Goal: Information Seeking & Learning: Learn about a topic

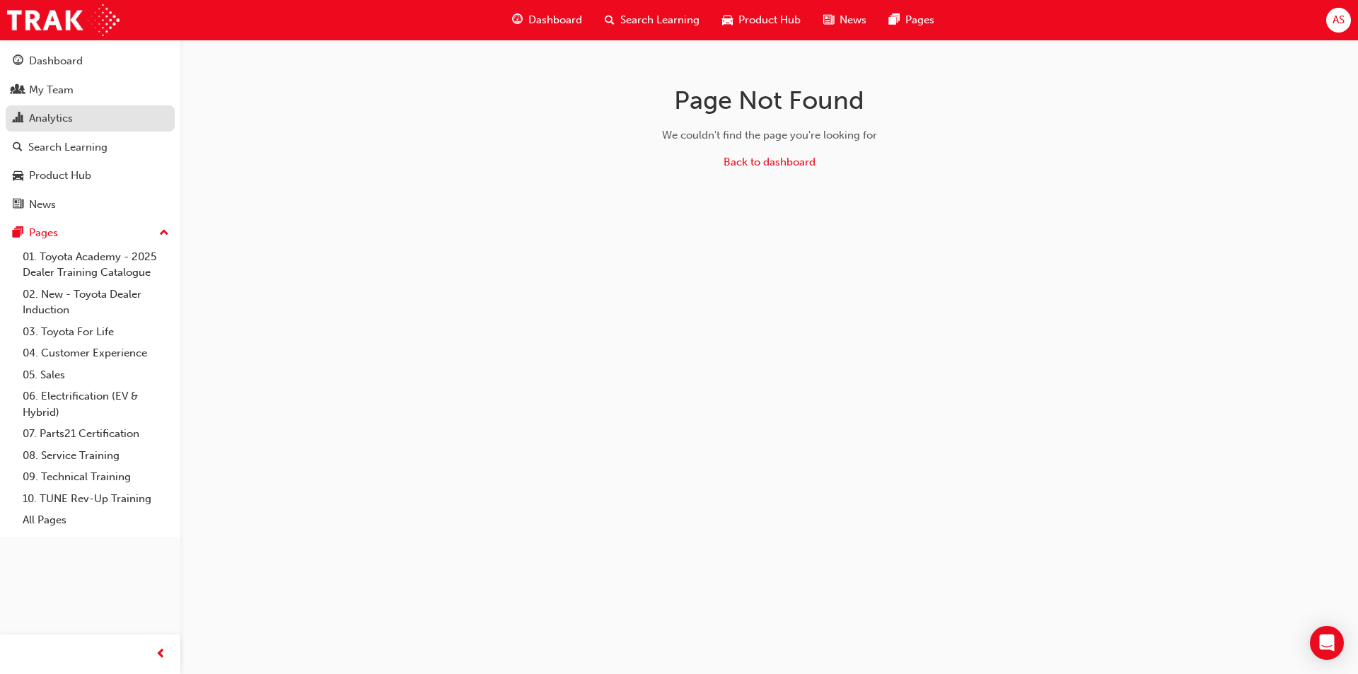
click at [92, 105] on link "Analytics" at bounding box center [90, 118] width 169 height 26
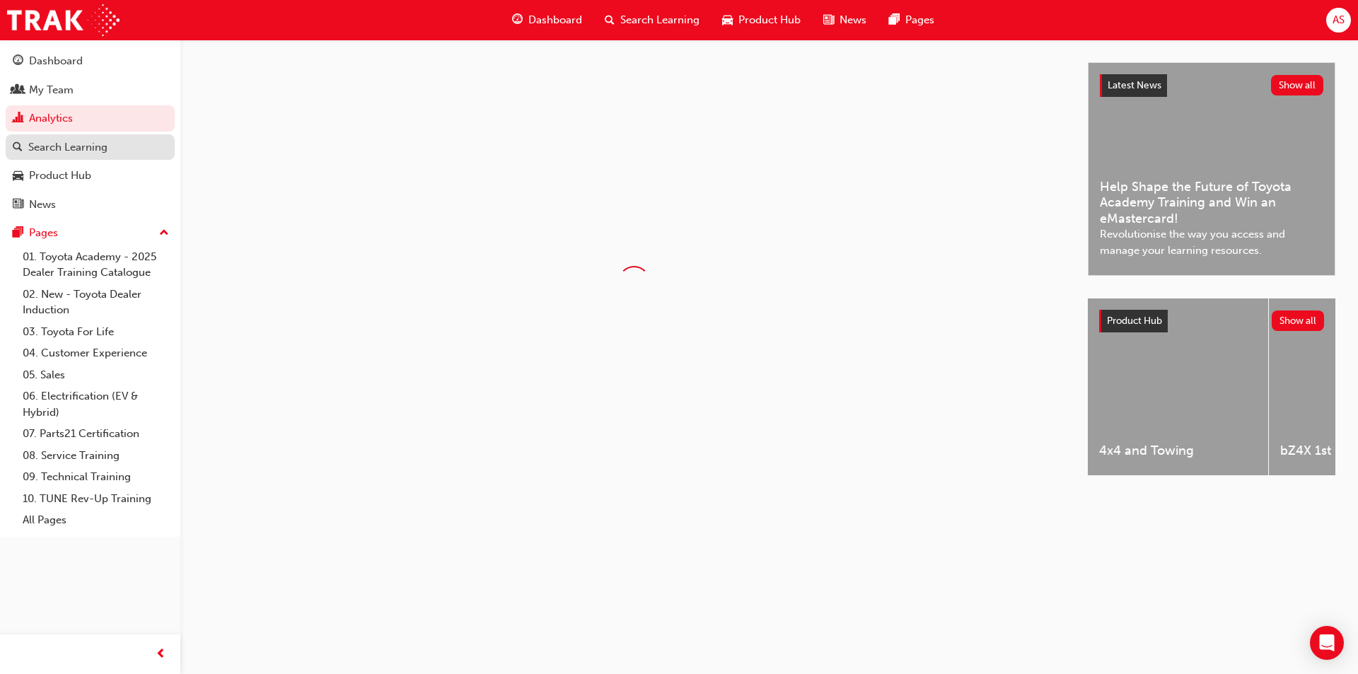
click at [79, 156] on link "Search Learning" at bounding box center [90, 147] width 169 height 26
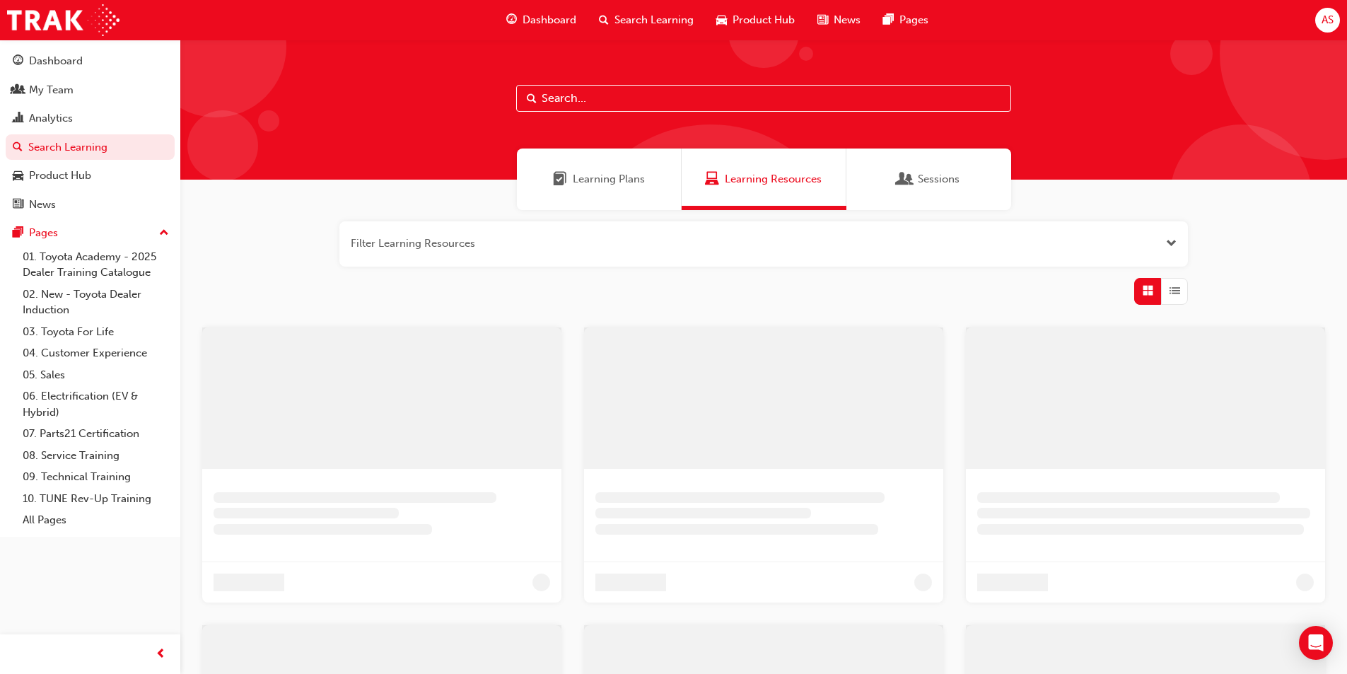
click at [619, 100] on input "text" at bounding box center [763, 98] width 495 height 27
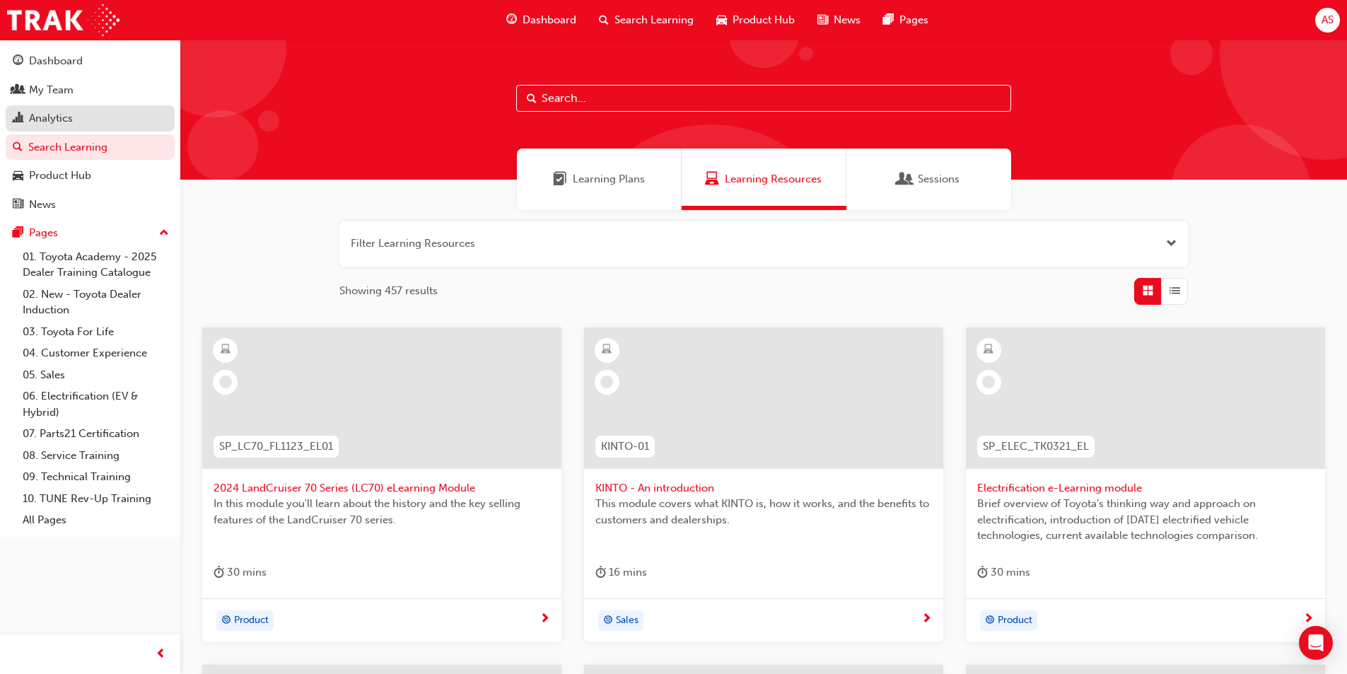
click at [155, 106] on link "Analytics" at bounding box center [90, 118] width 169 height 26
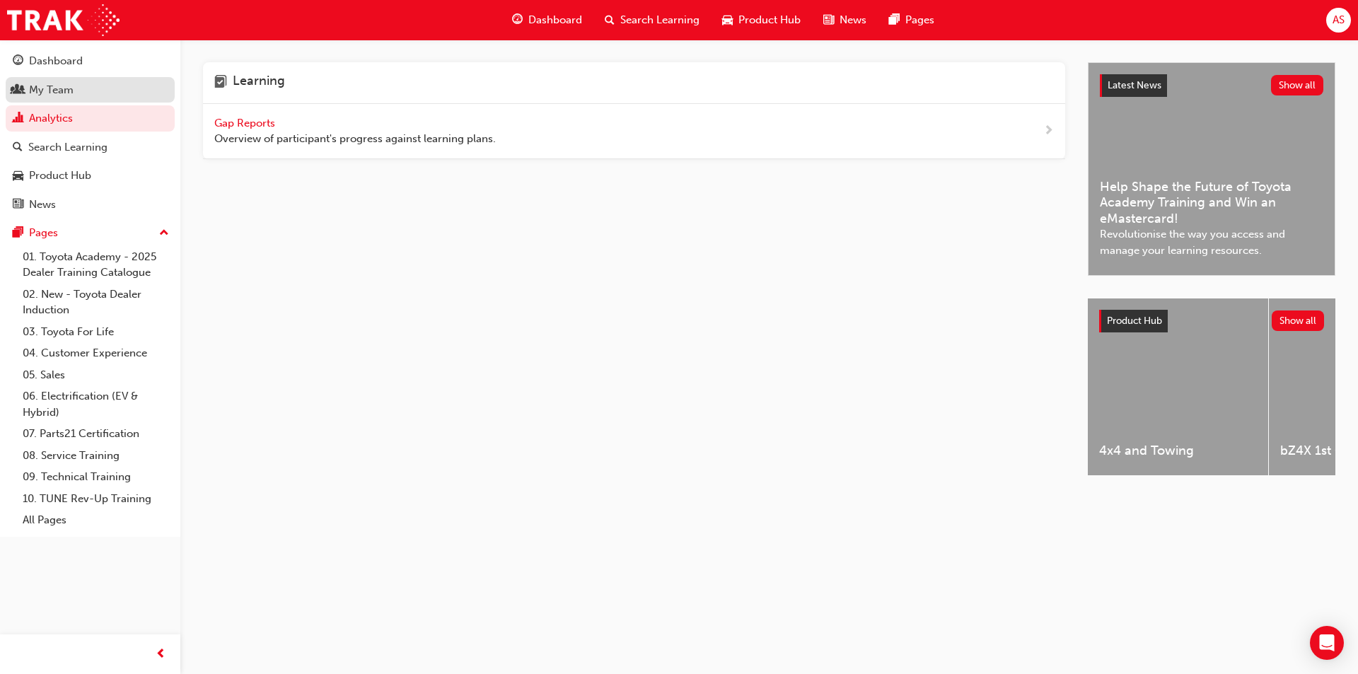
click at [150, 95] on div "My Team" at bounding box center [90, 90] width 155 height 18
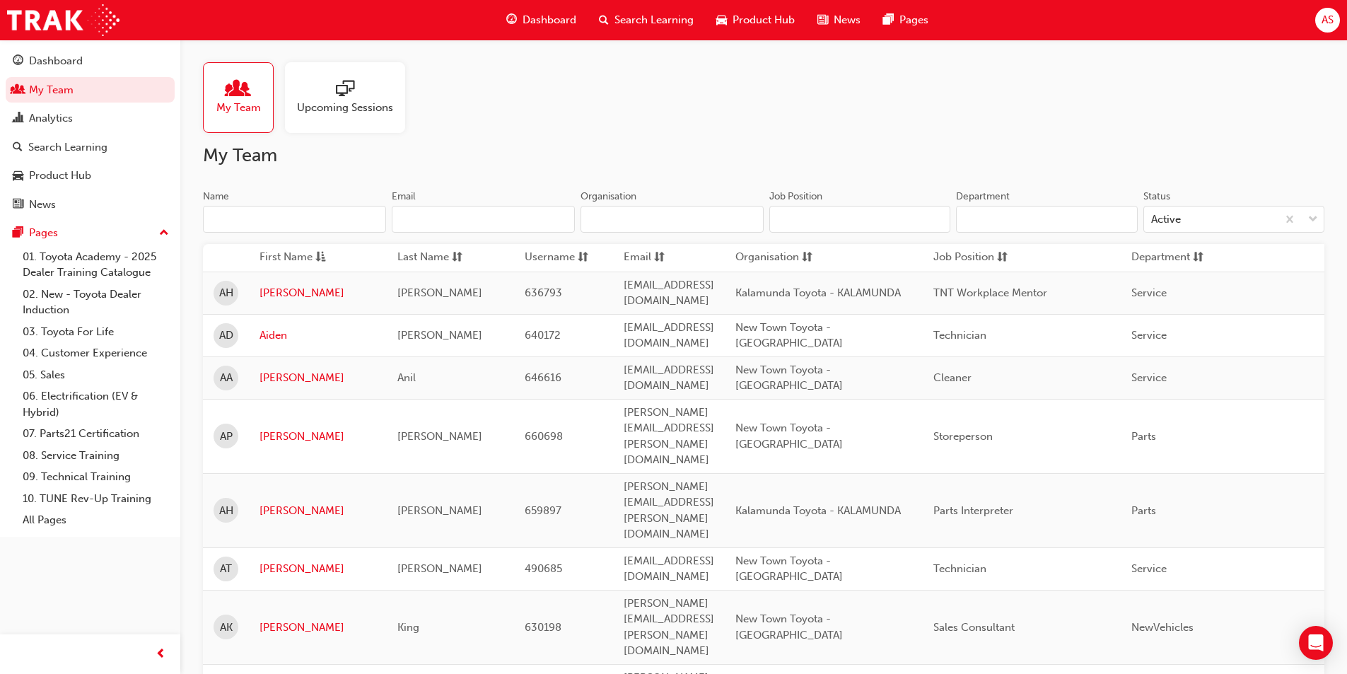
drag, startPoint x: 366, startPoint y: 216, endPoint x: 359, endPoint y: 217, distance: 7.2
click at [365, 216] on input "Name" at bounding box center [294, 219] width 183 height 27
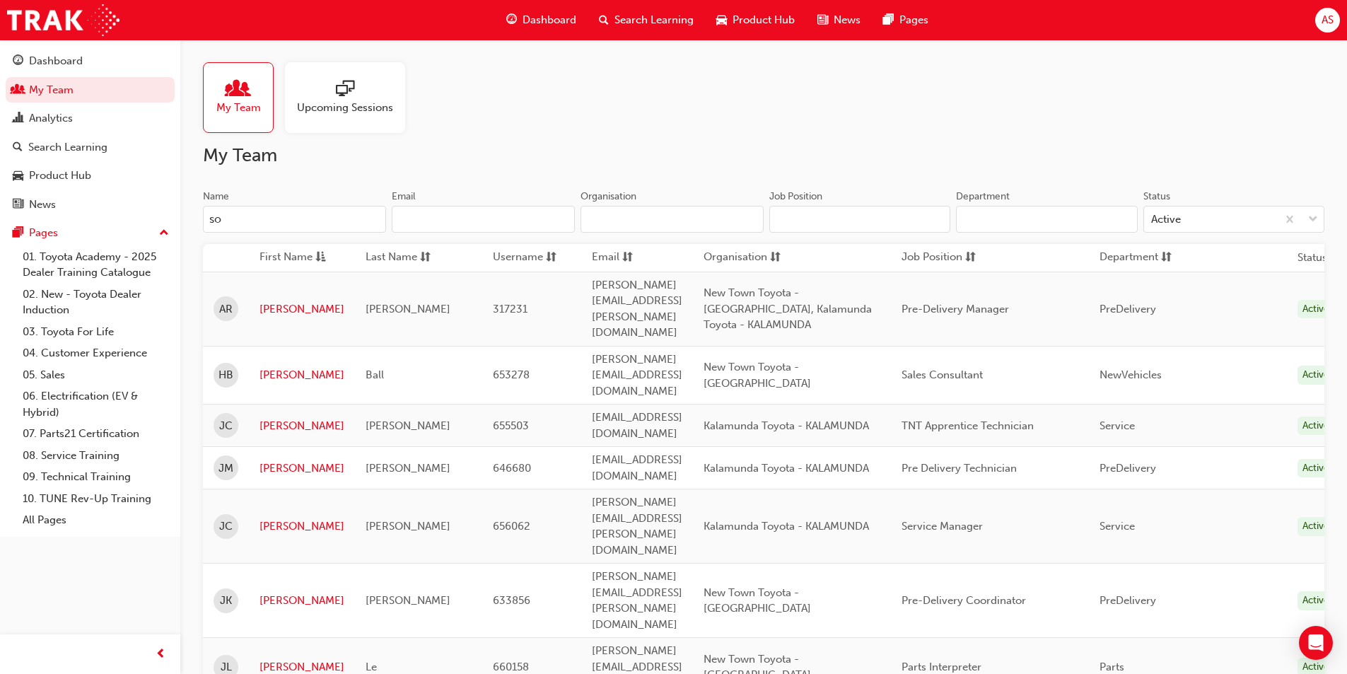
type input "s"
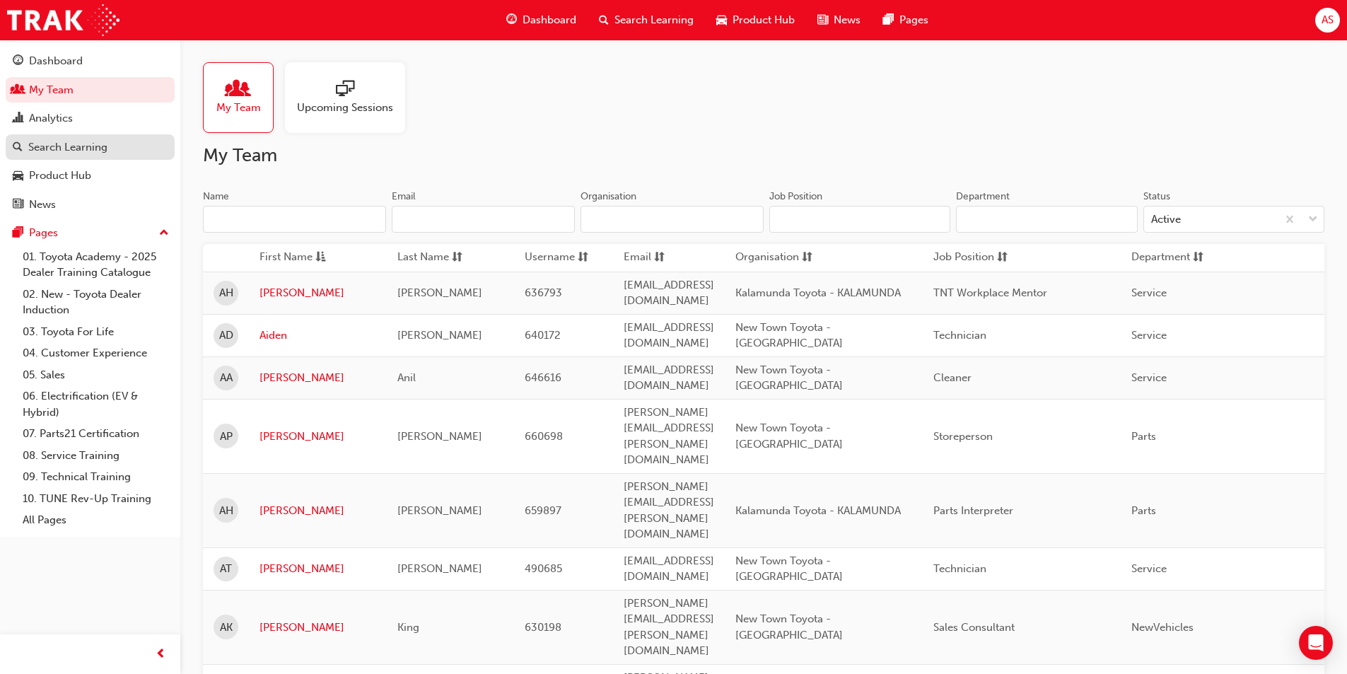
click at [122, 141] on div "Search Learning" at bounding box center [90, 148] width 155 height 18
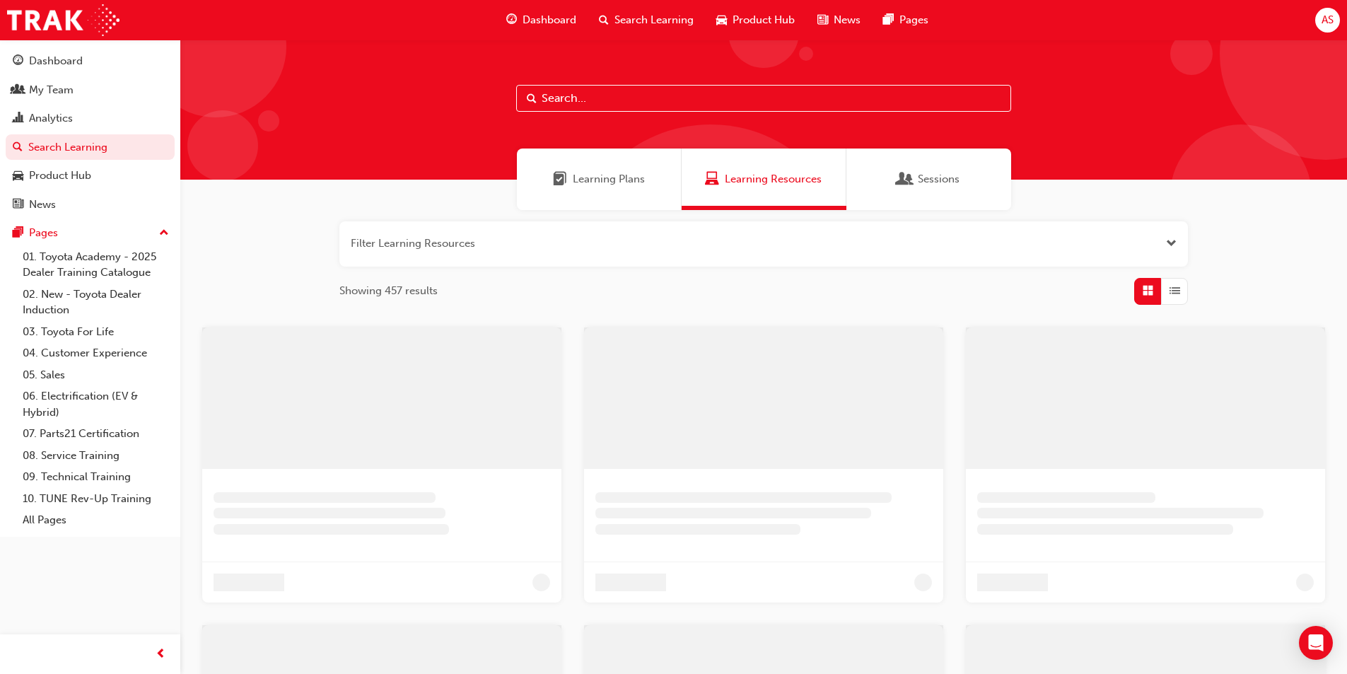
click at [609, 108] on input "text" at bounding box center [763, 98] width 495 height 27
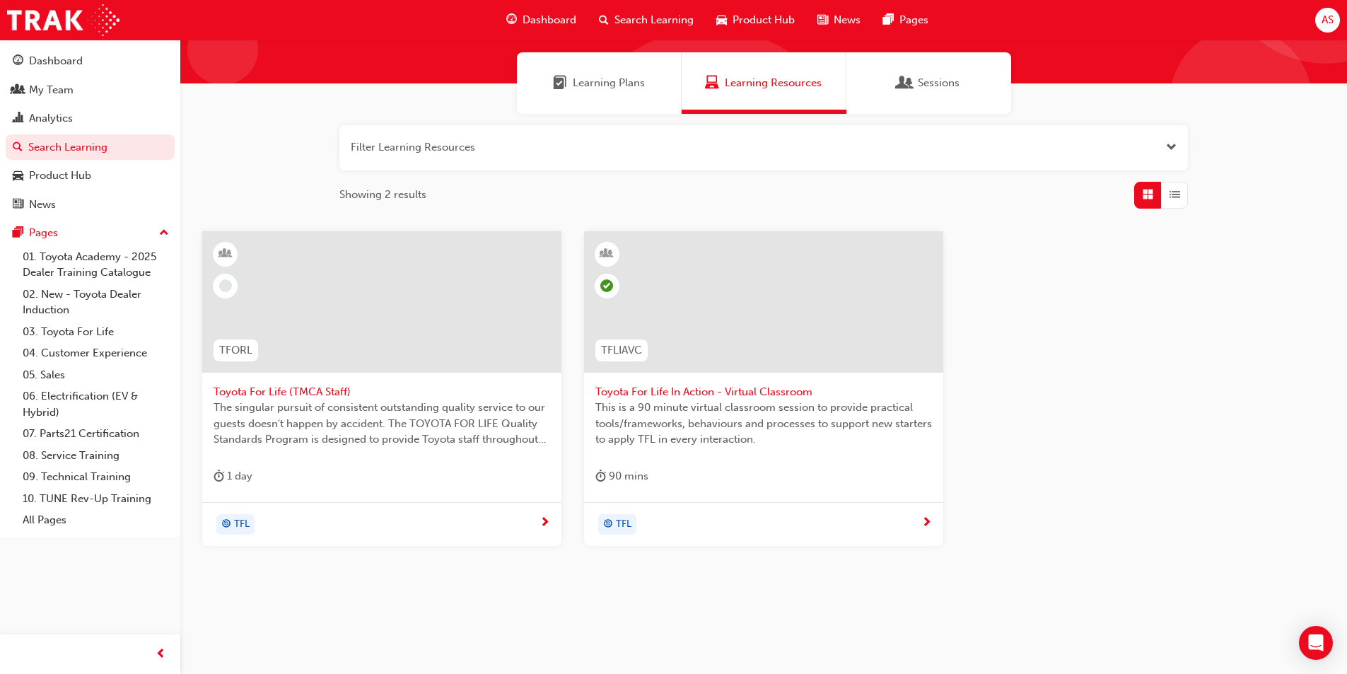
scroll to position [105, 0]
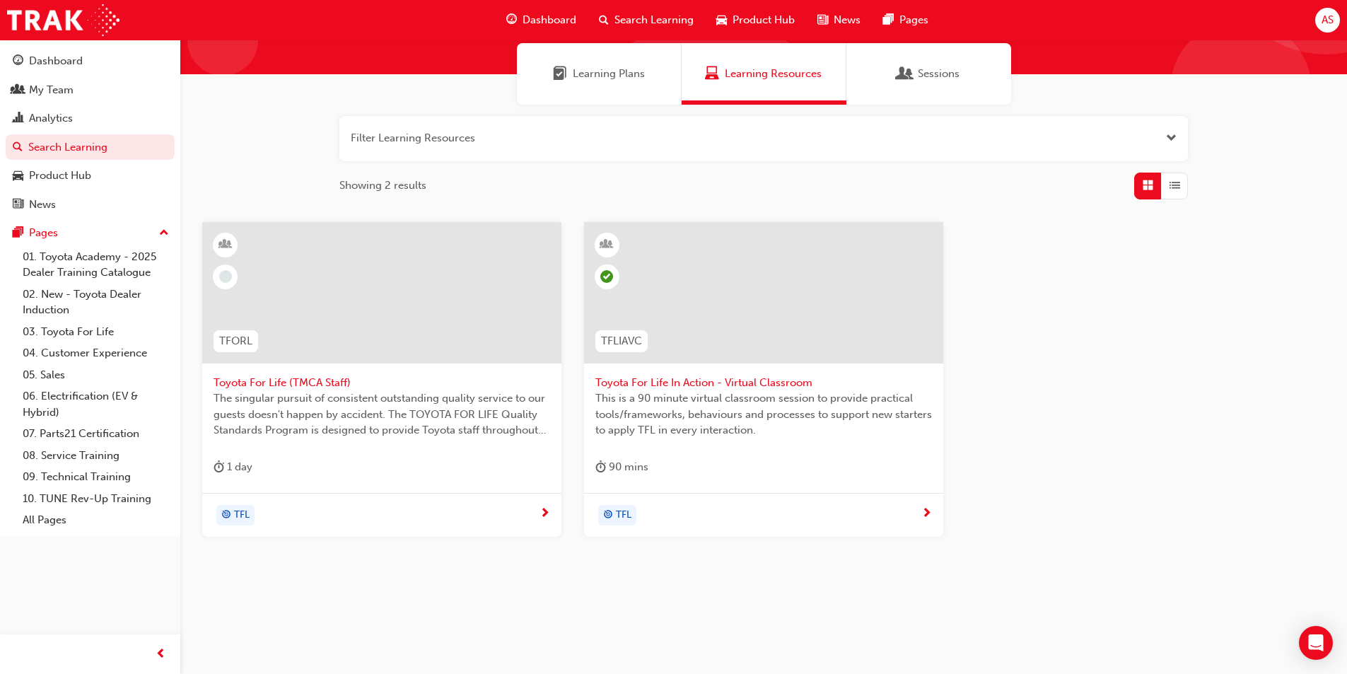
type input "toyota for life"
click at [646, 370] on div at bounding box center [763, 303] width 337 height 141
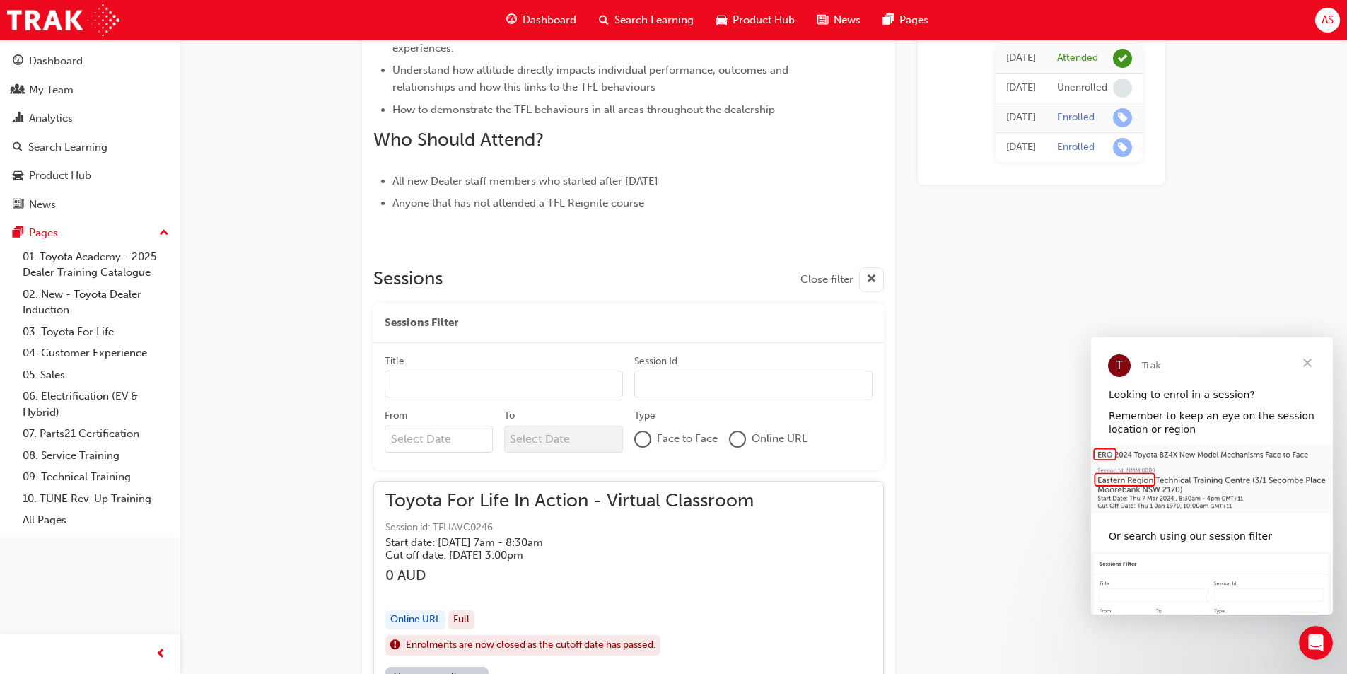
scroll to position [631, 0]
